Goal: Find specific page/section: Find specific page/section

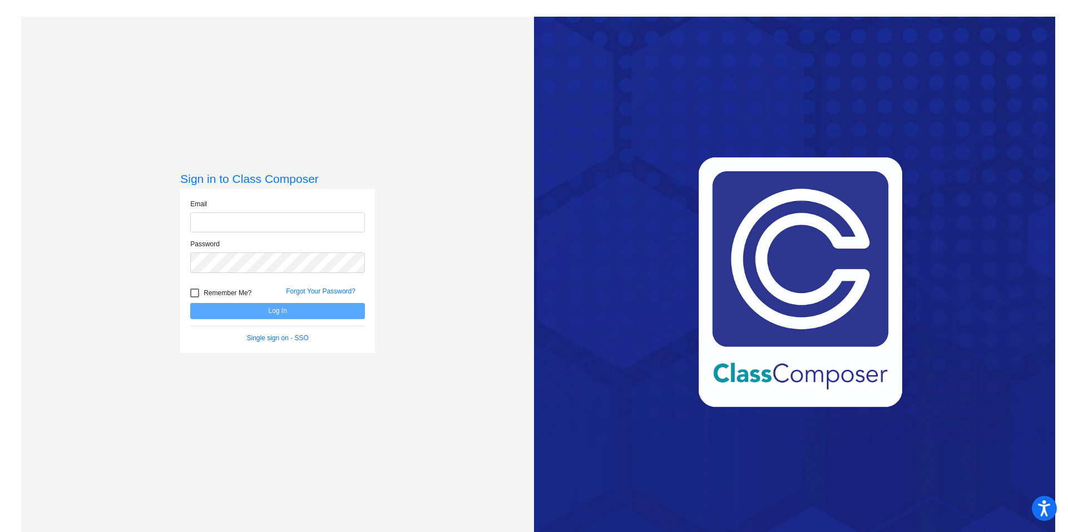
type input "[EMAIL_ADDRESS][DOMAIN_NAME]"
click at [269, 314] on button "Log In" at bounding box center [277, 311] width 175 height 16
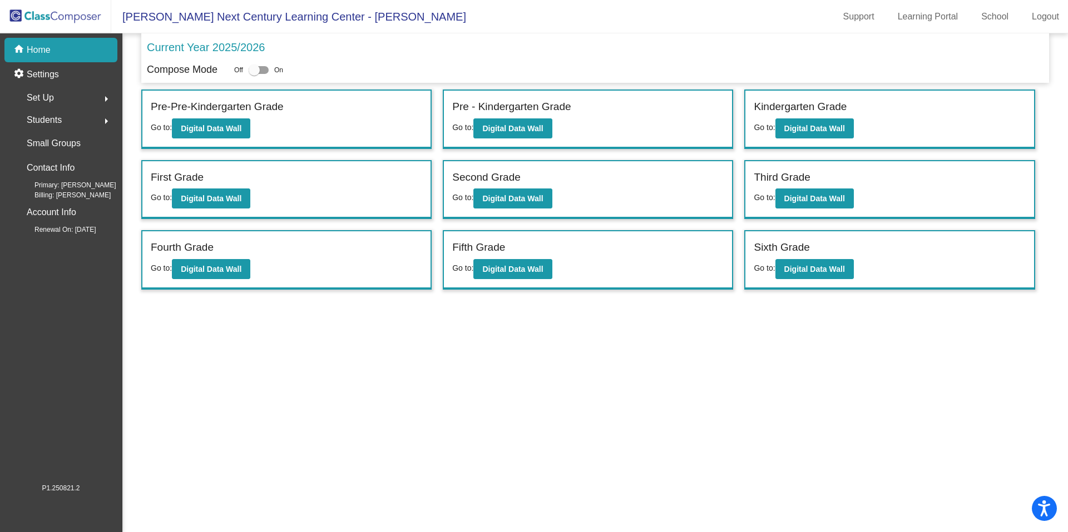
click at [504, 248] on label "Fifth Grade" at bounding box center [478, 248] width 53 height 16
click at [498, 268] on b "Digital Data Wall" at bounding box center [512, 269] width 61 height 9
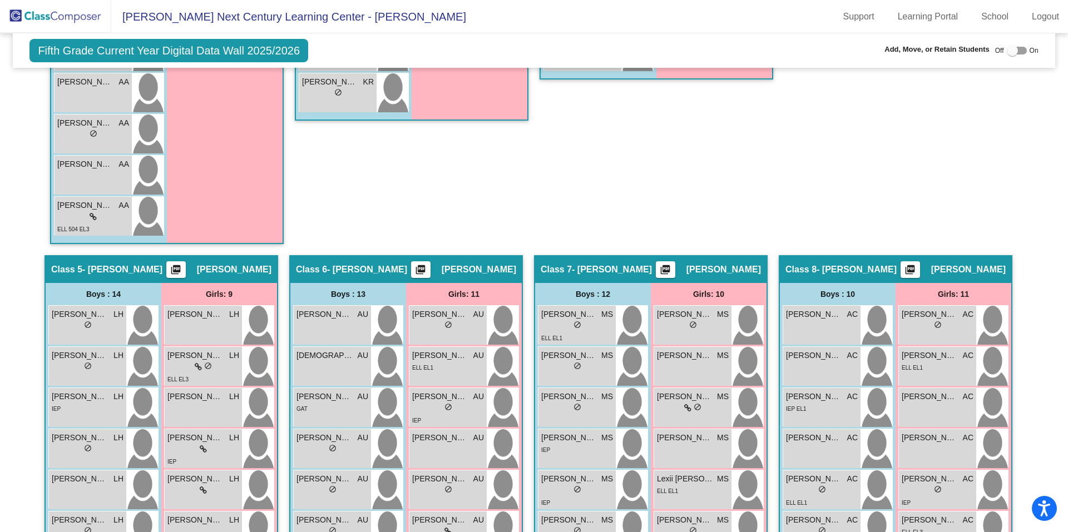
scroll to position [779, 0]
